Goal: Check status: Check status

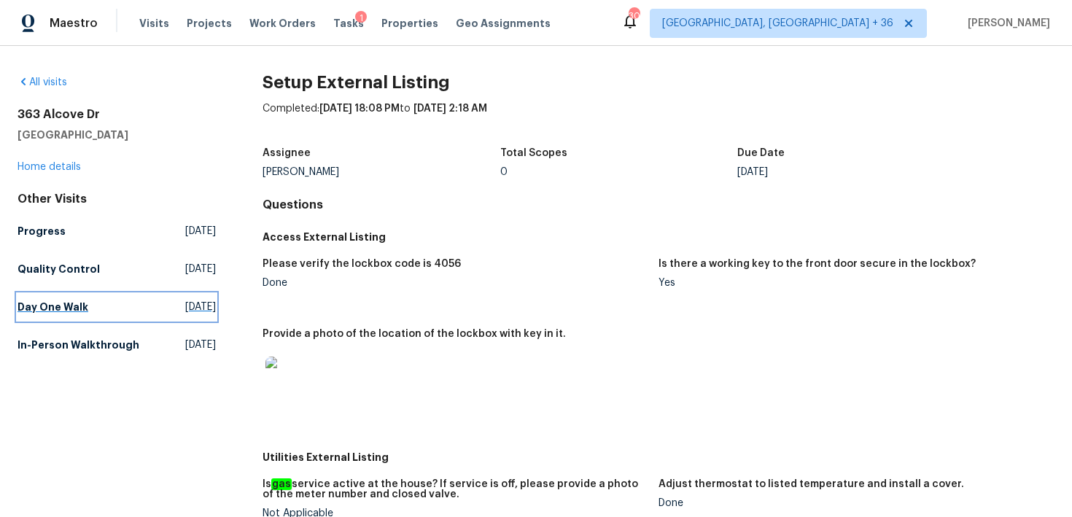
click at [57, 300] on h5 "Day One Walk" at bounding box center [53, 307] width 71 height 15
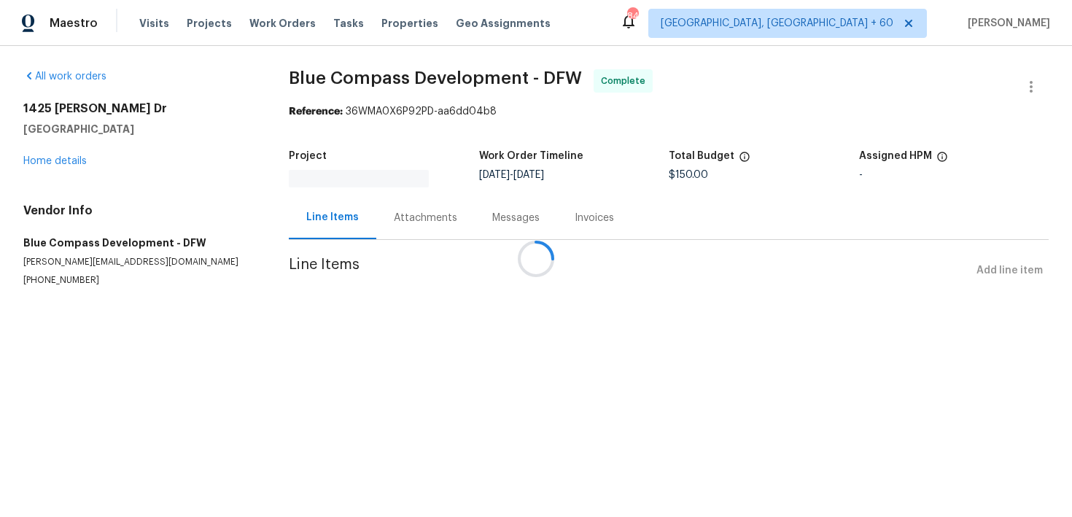
click at [411, 193] on div at bounding box center [536, 258] width 1072 height 517
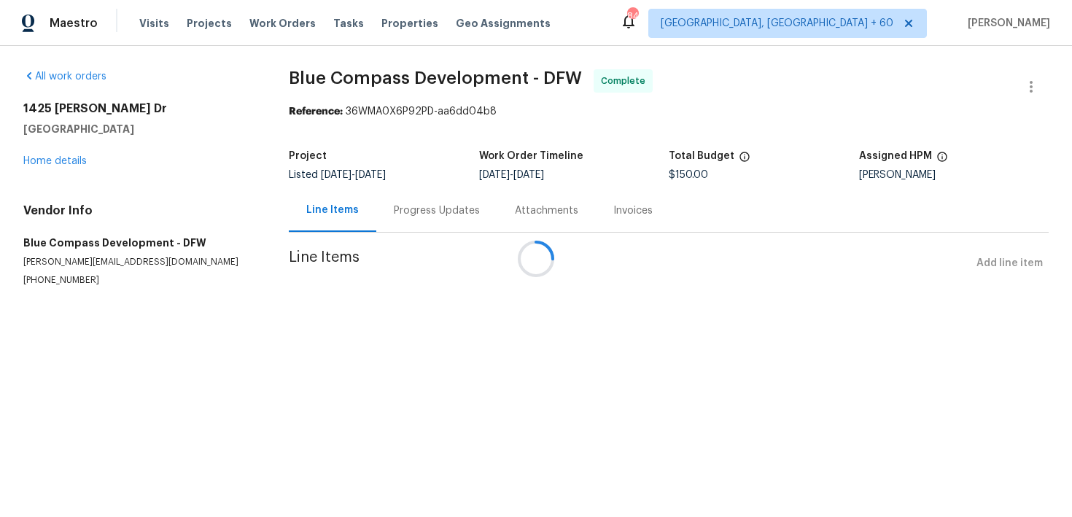
click at [416, 210] on div "Progress Updates" at bounding box center [436, 210] width 121 height 43
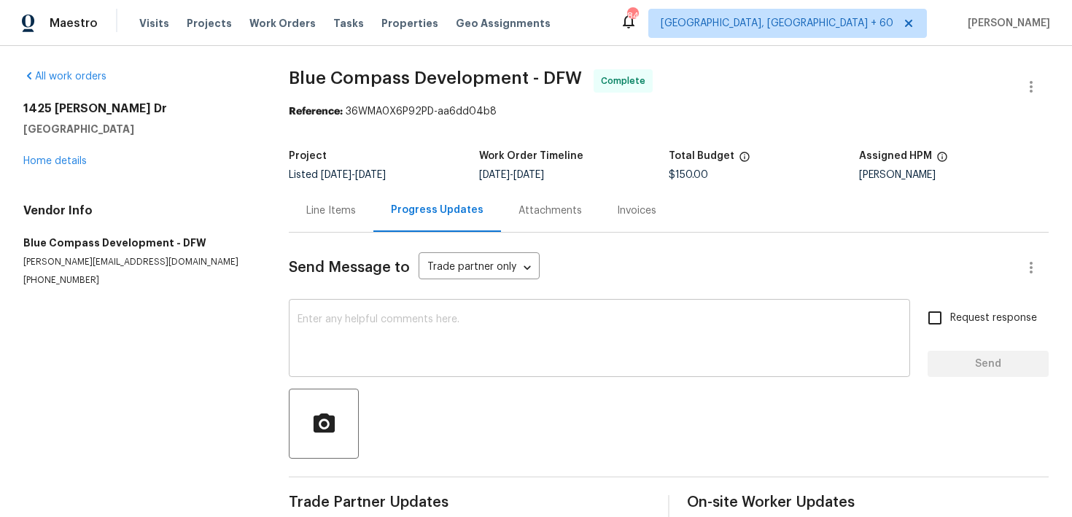
scroll to position [25, 0]
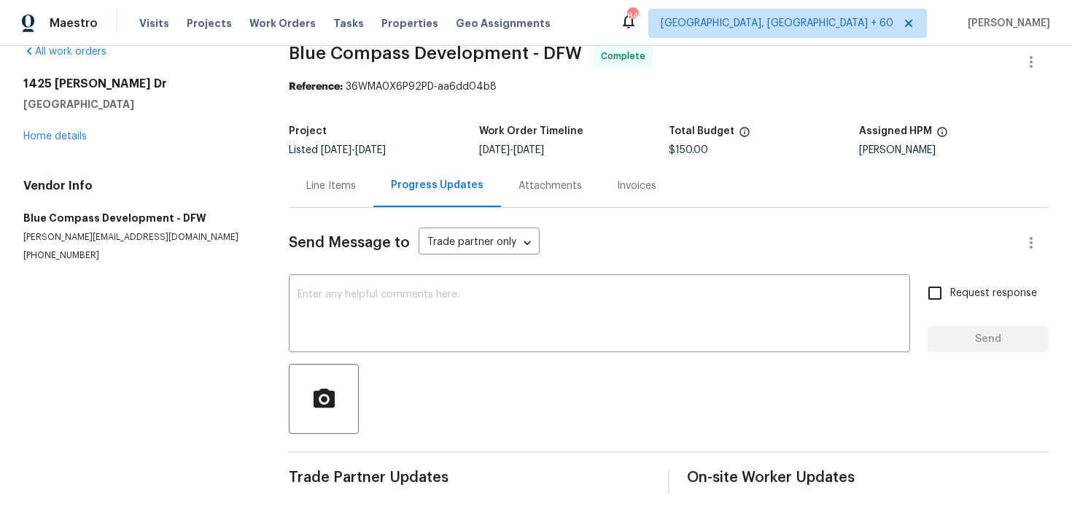
click at [622, 179] on div "Invoices" at bounding box center [636, 186] width 39 height 15
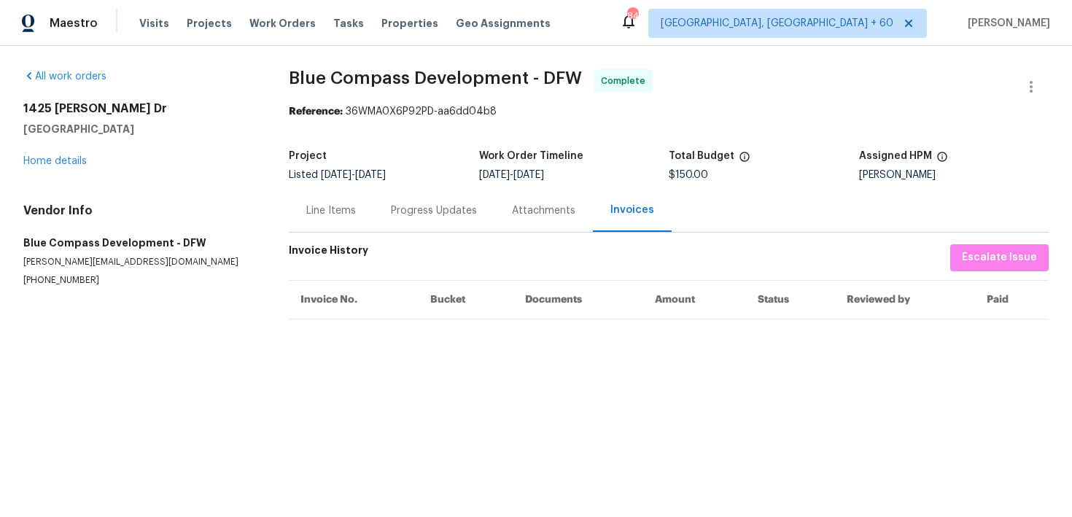
click at [433, 213] on div "Progress Updates" at bounding box center [434, 210] width 86 height 15
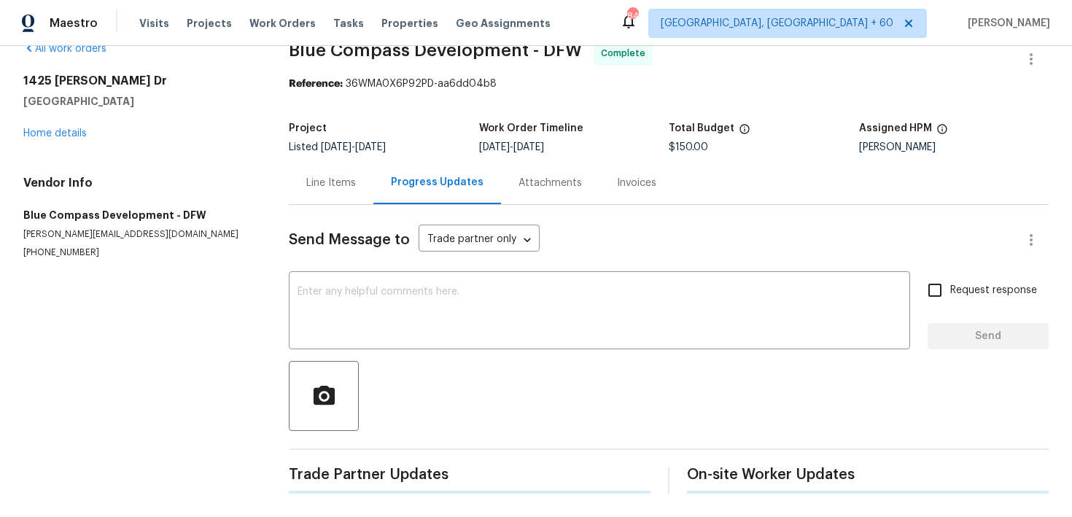
scroll to position [25, 0]
